Goal: Find contact information: Find contact information

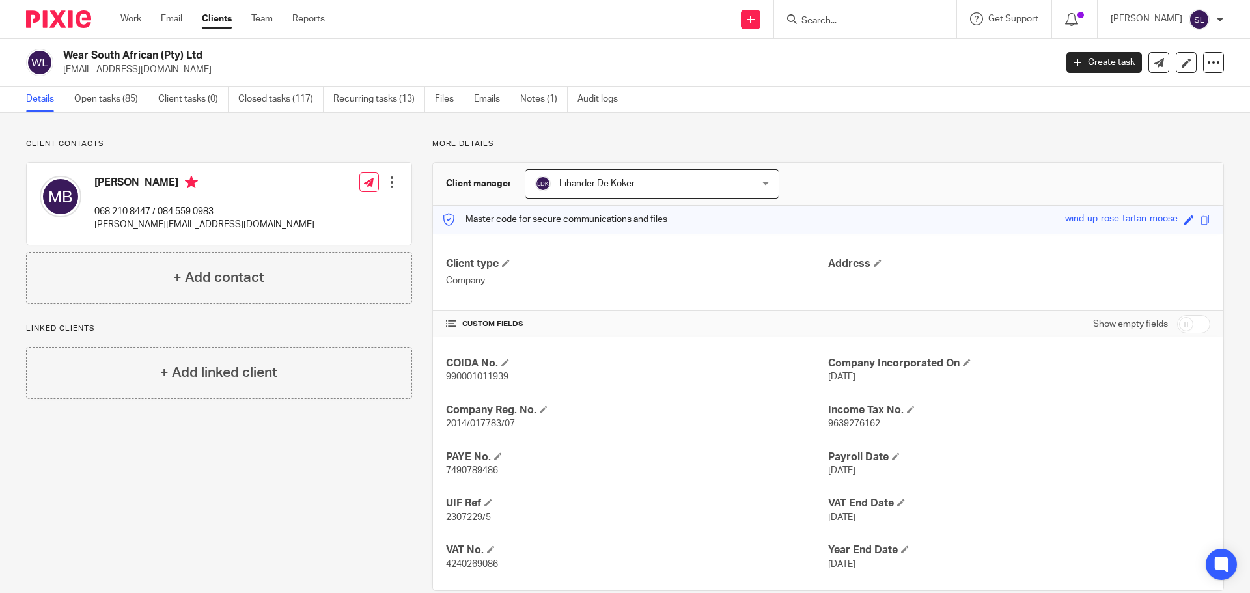
click at [819, 14] on form at bounding box center [869, 19] width 139 height 16
click at [822, 23] on input "Search" at bounding box center [858, 22] width 117 height 12
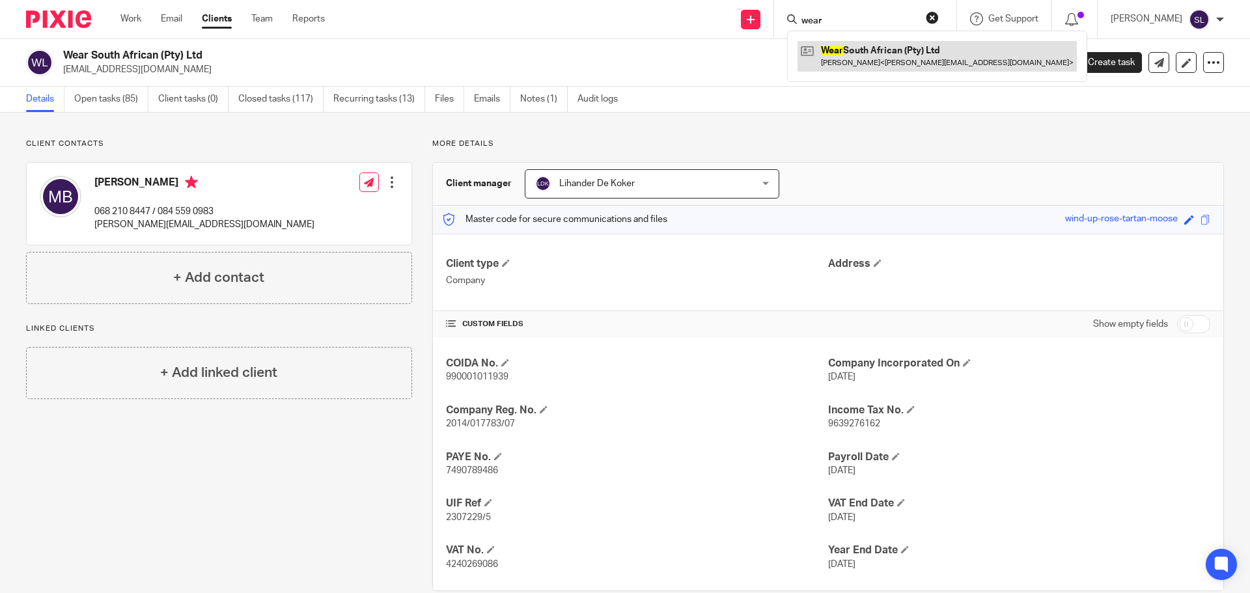
type input "wear"
click at [852, 56] on link at bounding box center [937, 56] width 279 height 30
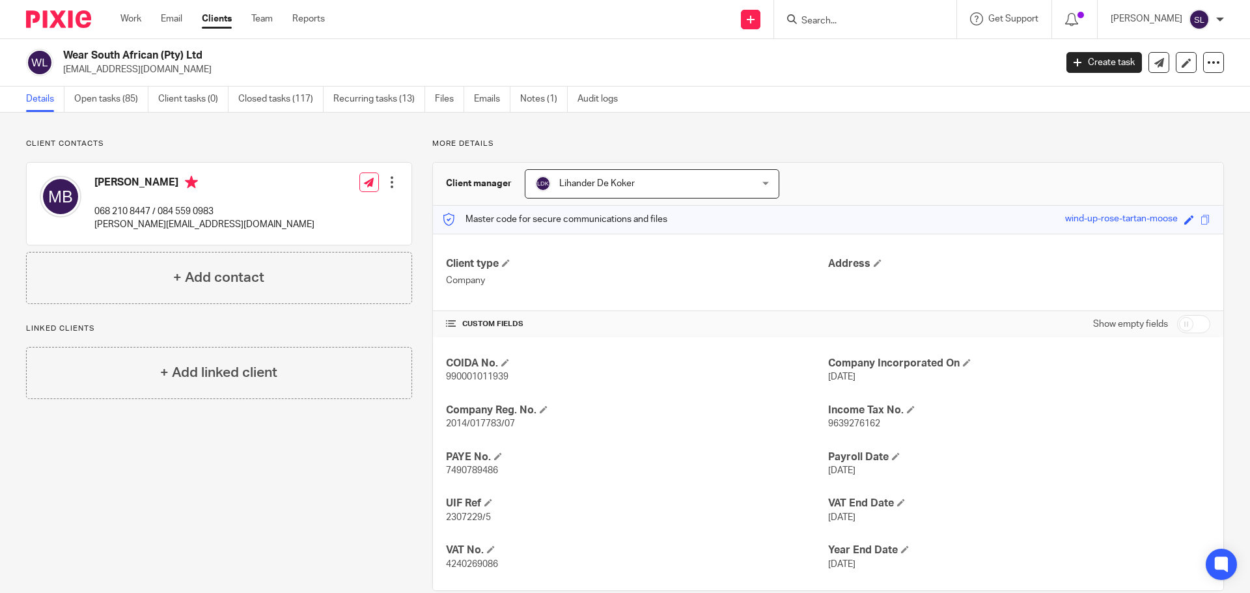
click at [106, 224] on p "[PERSON_NAME][EMAIL_ADDRESS][DOMAIN_NAME]" at bounding box center [204, 224] width 220 height 13
copy div "[PERSON_NAME][EMAIL_ADDRESS][DOMAIN_NAME]"
drag, startPoint x: 64, startPoint y: 52, endPoint x: 203, endPoint y: 48, distance: 139.4
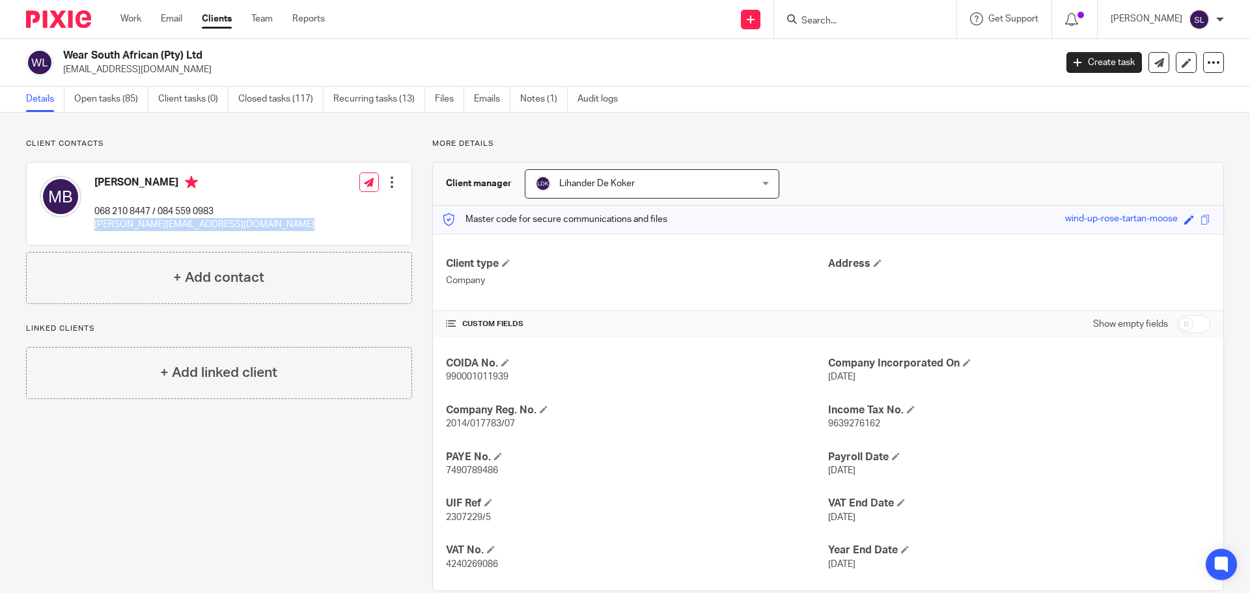
click at [203, 48] on div "Wear South African (Pty) Ltd waynevdr@wearsouthafrican.co.za Create task Export…" at bounding box center [625, 63] width 1250 height 48
copy h2 "Wear South African (Pty) Ltd"
click at [528, 94] on link "Notes (1)" at bounding box center [544, 99] width 48 height 25
